Goal: Task Accomplishment & Management: Use online tool/utility

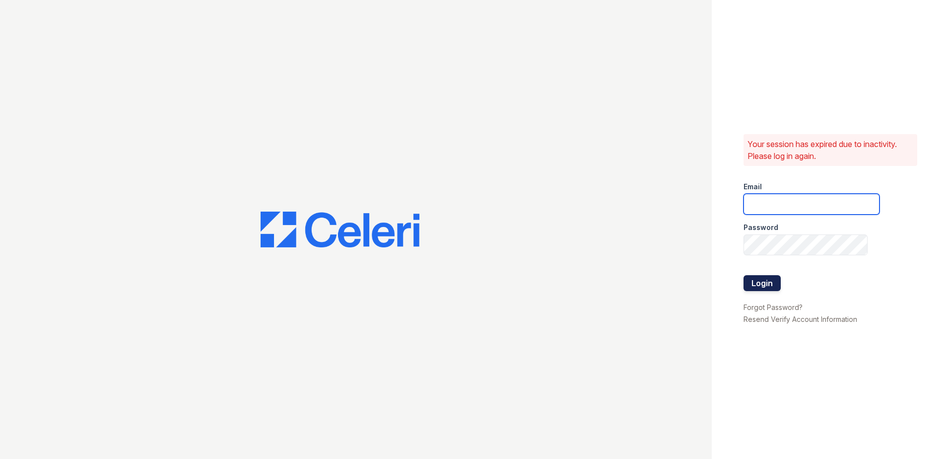
type input "[PERSON_NAME][EMAIL_ADDRESS][DOMAIN_NAME]"
click at [768, 284] on button "Login" at bounding box center [761, 283] width 37 height 16
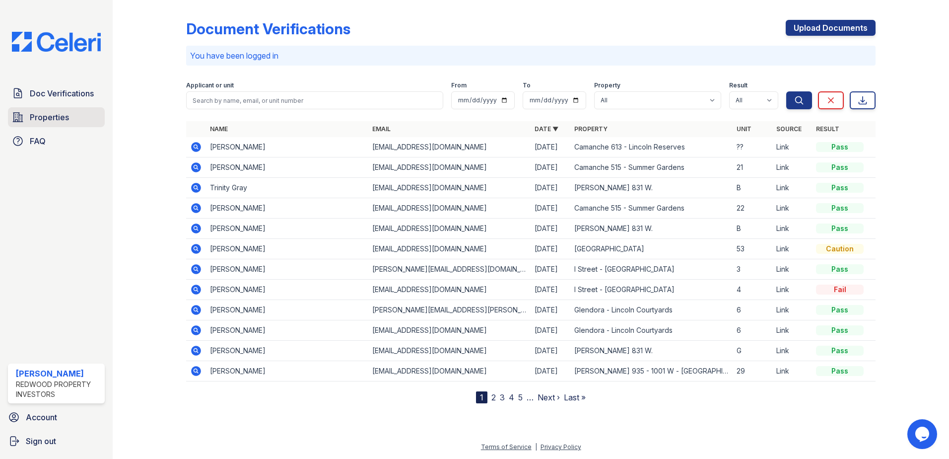
click at [54, 113] on span "Properties" at bounding box center [49, 117] width 39 height 12
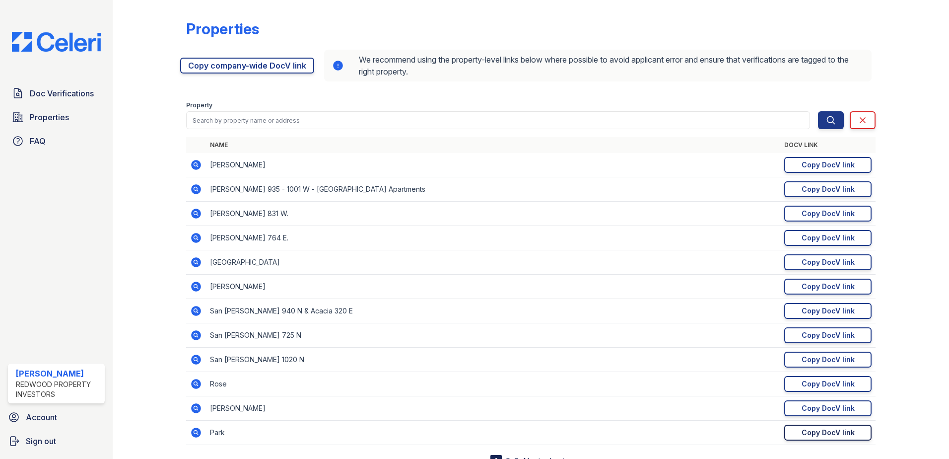
click at [801, 432] on div "Copy DocV link" at bounding box center [827, 432] width 53 height 10
